Goal: Transaction & Acquisition: Register for event/course

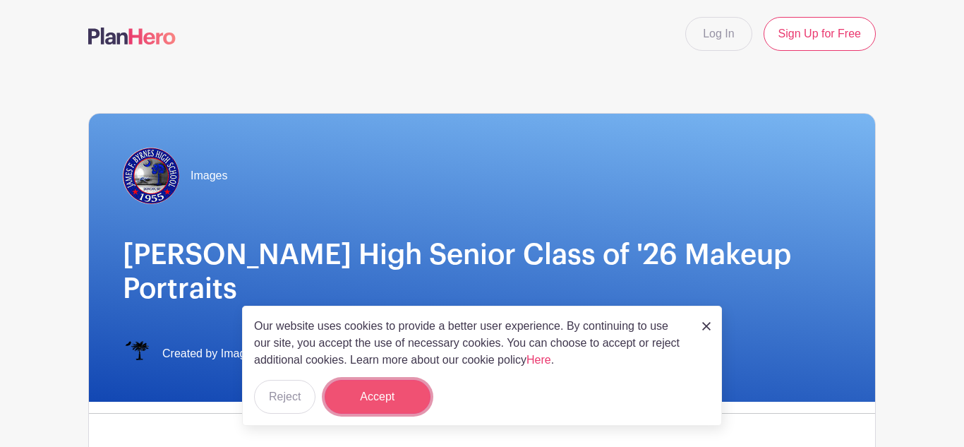
click at [376, 397] on button "Accept" at bounding box center [378, 397] width 106 height 34
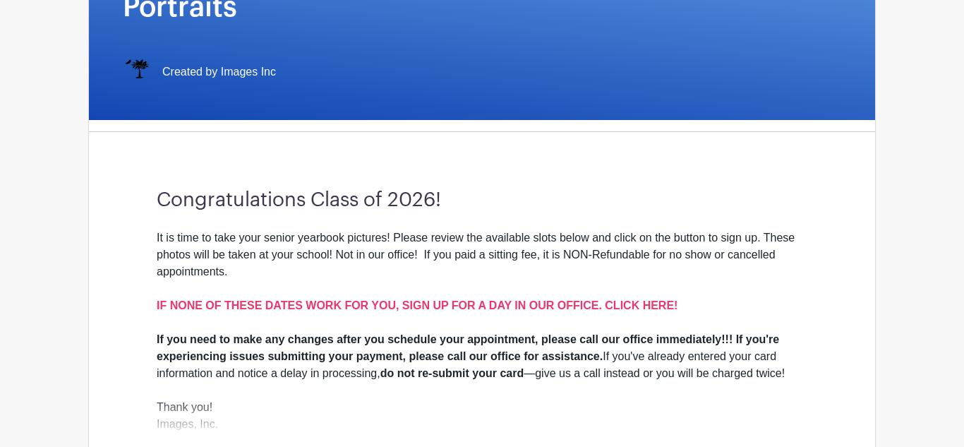
scroll to position [296, 0]
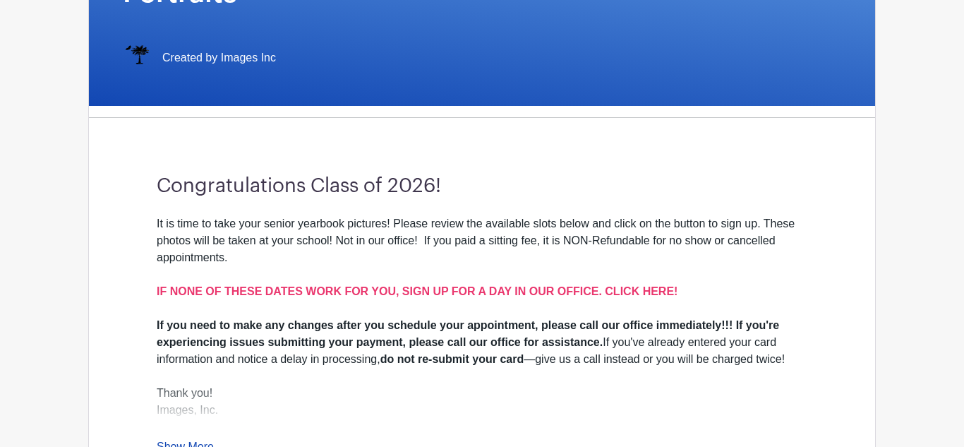
click at [169, 397] on div "It is time to take your senior yearbook pictures! Please review the available s…" at bounding box center [482, 335] width 651 height 240
click at [178, 397] on div "It is time to take your senior yearbook pictures! Please review the available s…" at bounding box center [482, 335] width 651 height 240
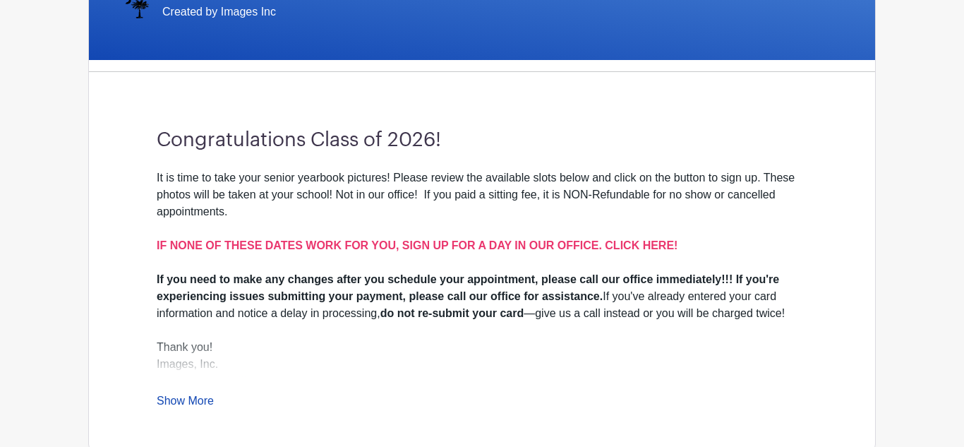
click at [169, 395] on link "Show More" at bounding box center [185, 404] width 57 height 18
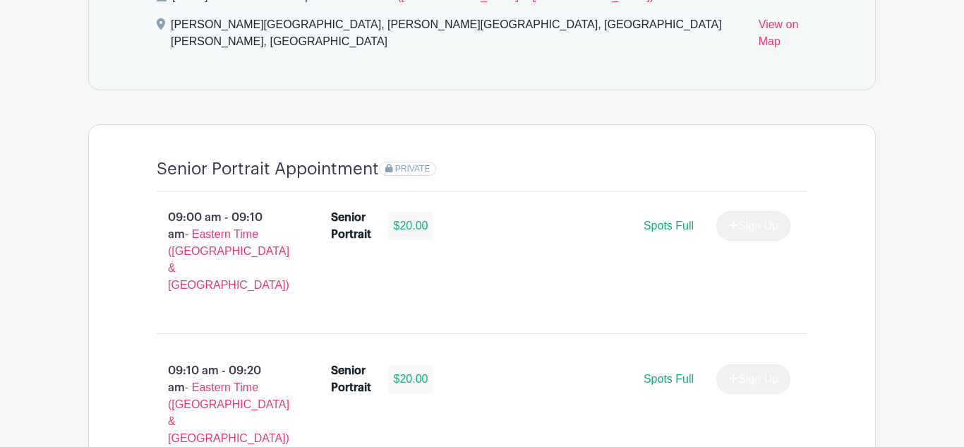
scroll to position [902, 0]
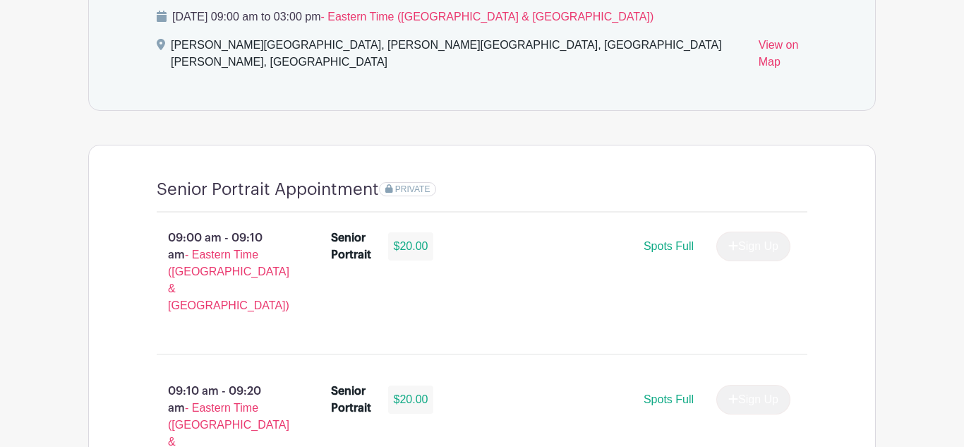
click at [412, 182] on div "PRIVATE" at bounding box center [407, 189] width 57 height 14
click at [429, 232] on div "$20.00" at bounding box center [411, 246] width 46 height 28
click at [432, 232] on div "$20.00" at bounding box center [411, 246] width 46 height 28
click at [451, 232] on div "Spots Full Sign Up" at bounding box center [617, 247] width 345 height 30
click at [412, 385] on div "$20.00" at bounding box center [411, 399] width 46 height 28
